Goal: Transaction & Acquisition: Book appointment/travel/reservation

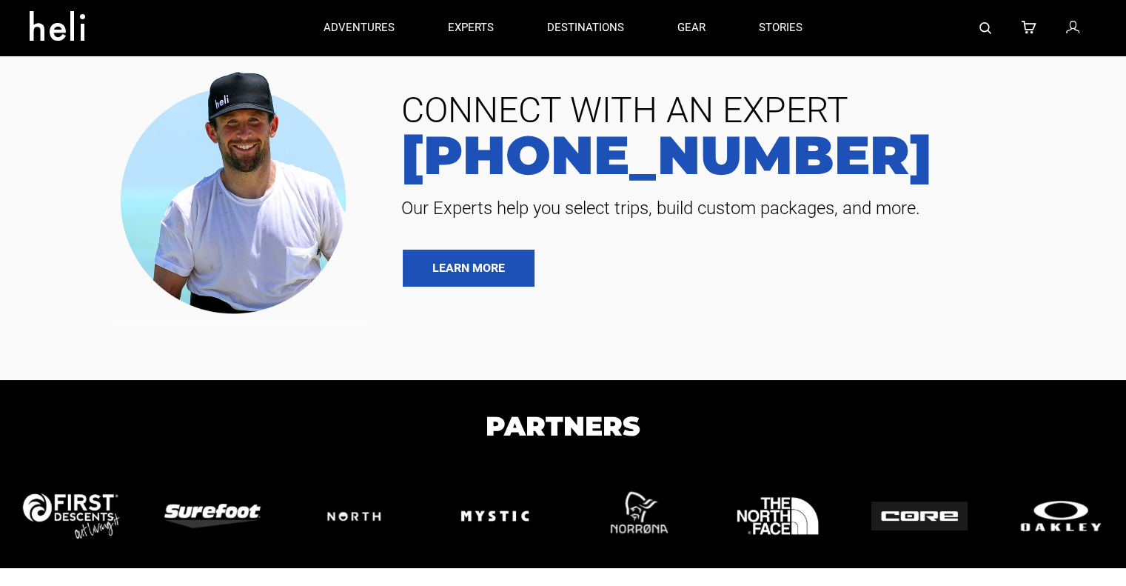
type input "Bike"
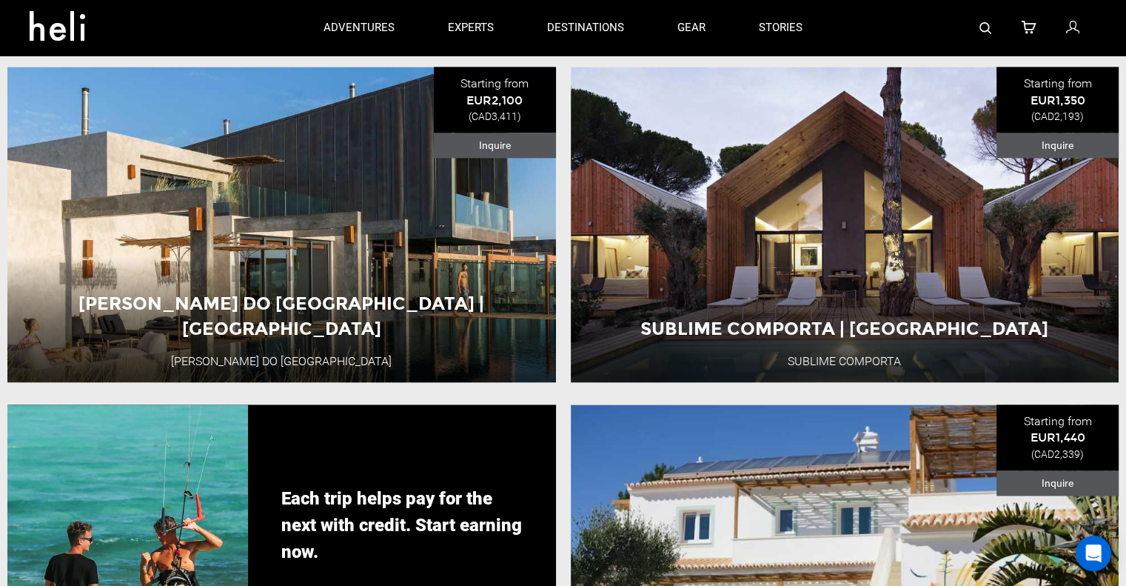
scroll to position [2203, 0]
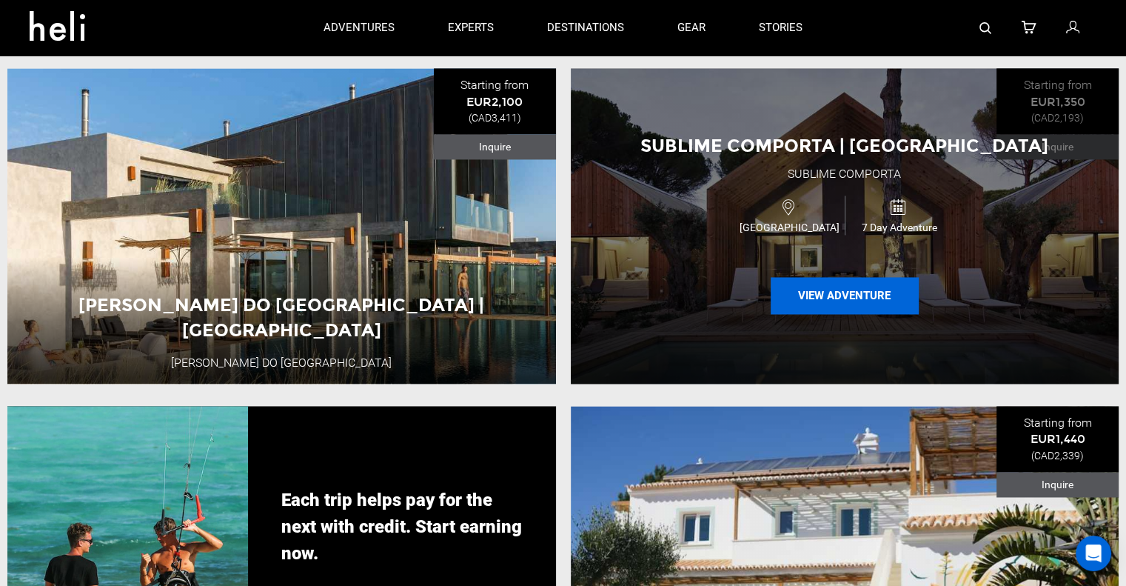
click at [797, 313] on button "View Adventure" at bounding box center [845, 295] width 148 height 37
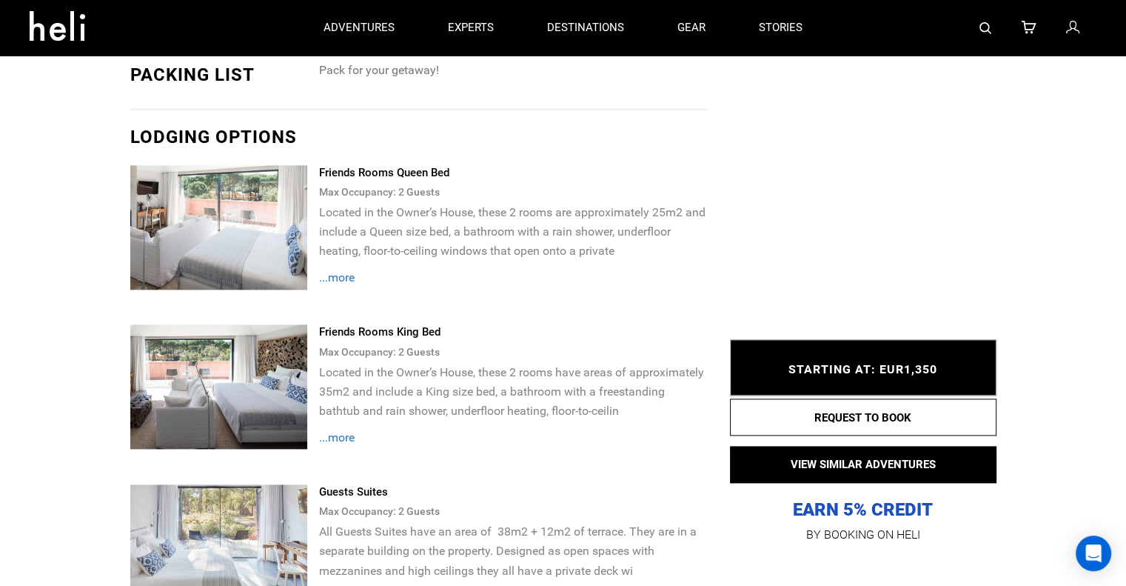
scroll to position [1652, 0]
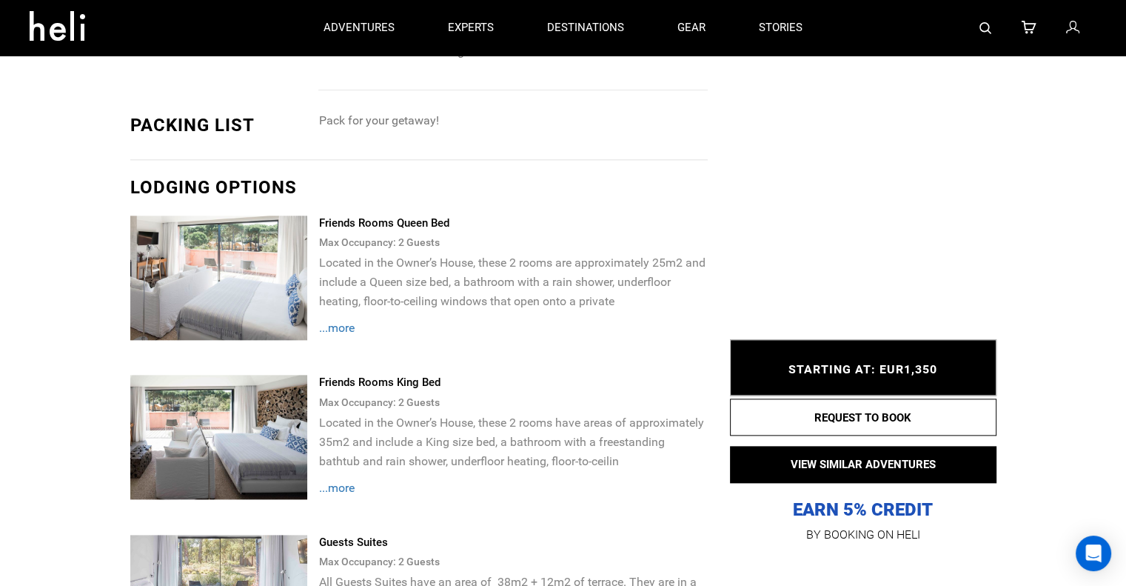
type input "Bike"
